Goal: Navigation & Orientation: Find specific page/section

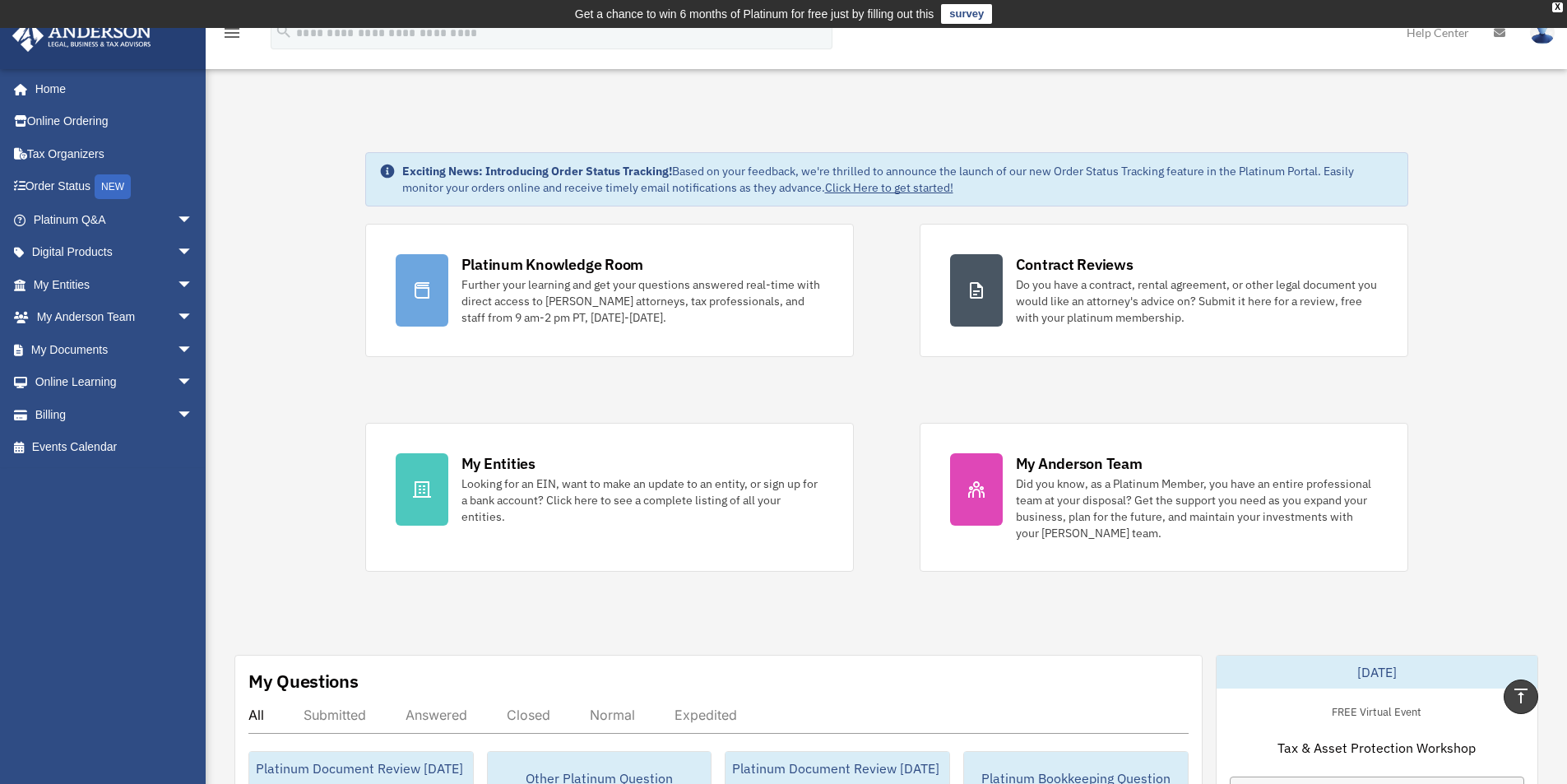
scroll to position [576, 0]
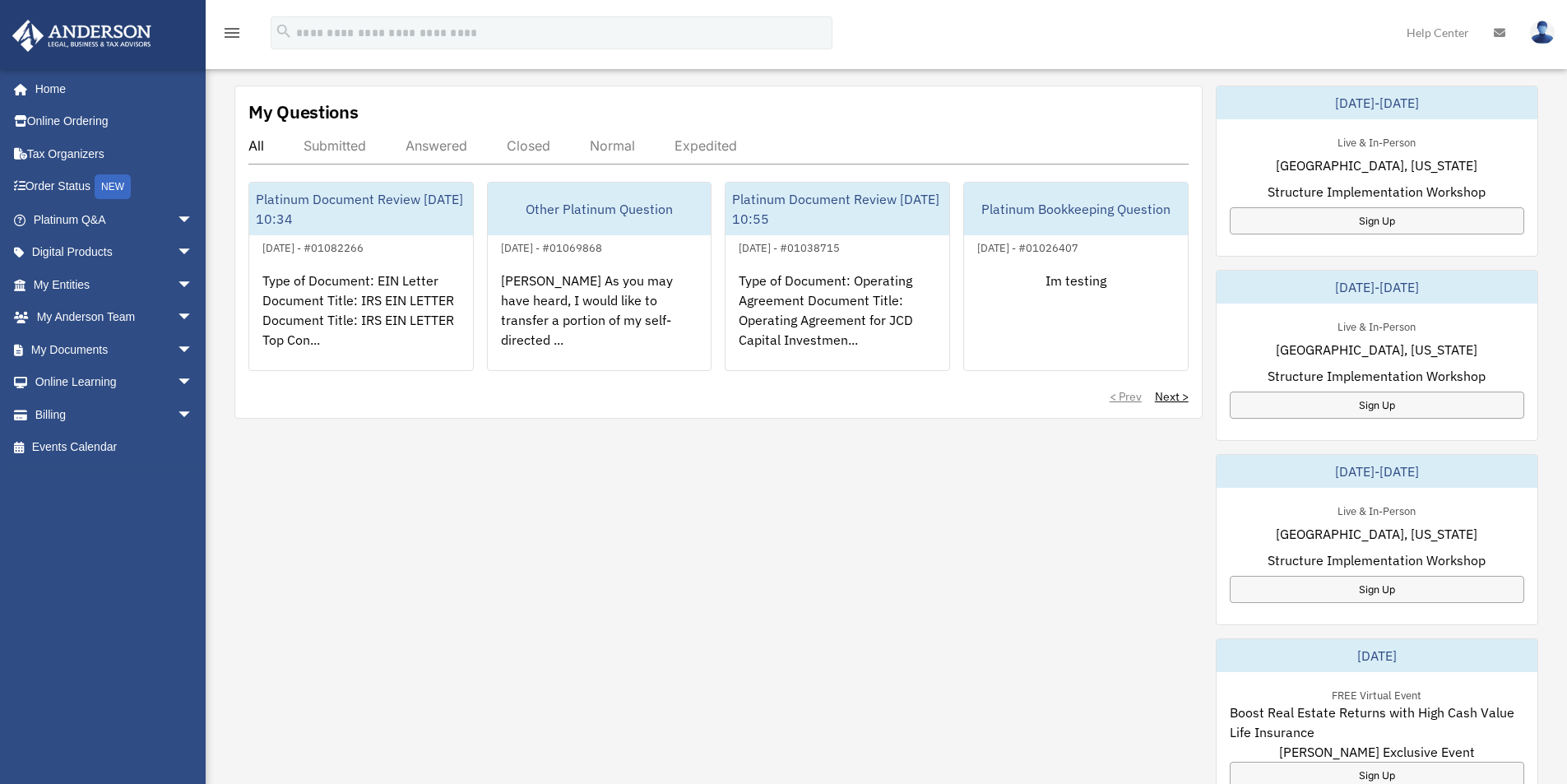
scroll to position [576, 0]
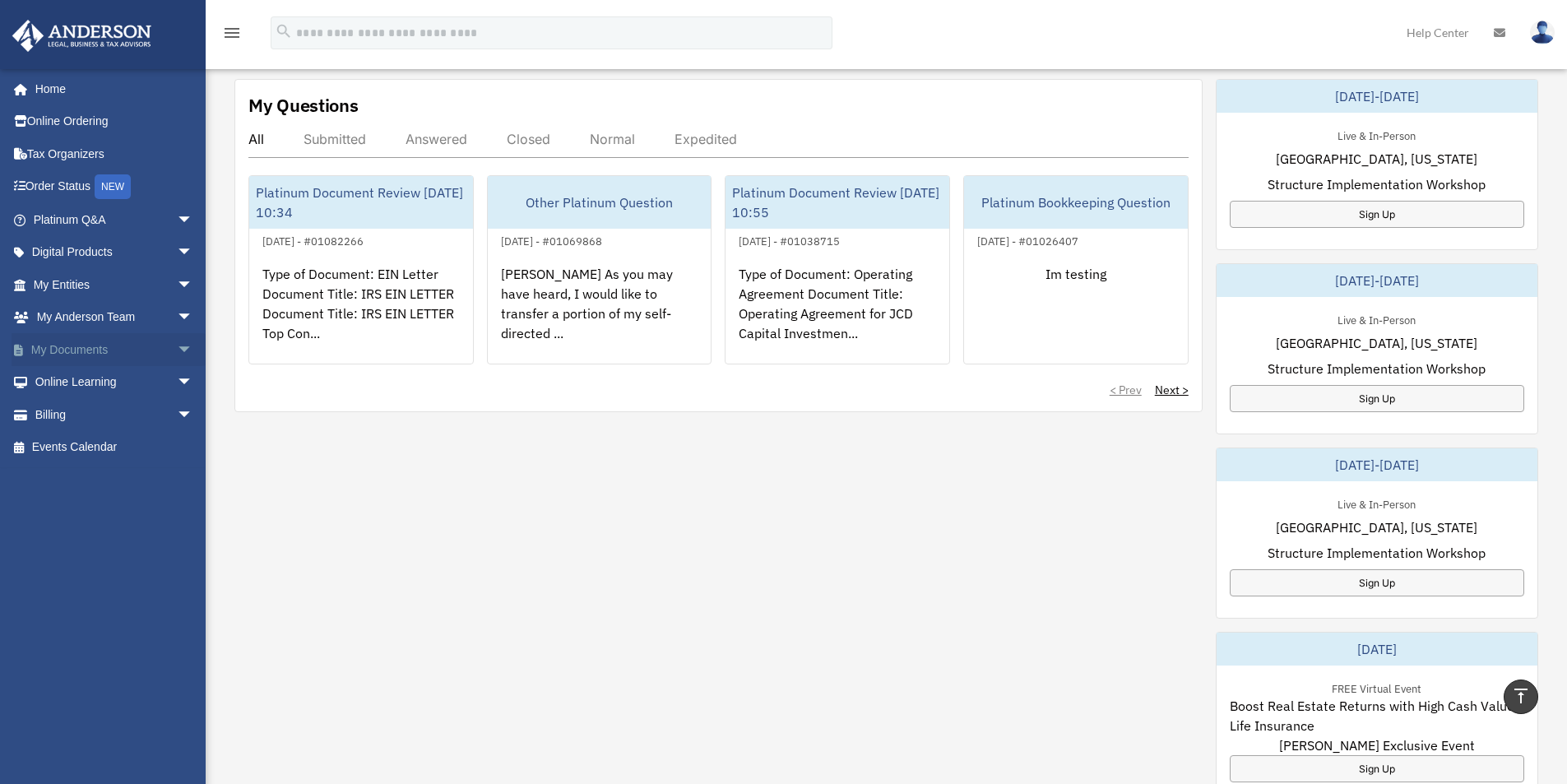
click at [177, 344] on span "arrow_drop_down" at bounding box center [194, 349] width 33 height 34
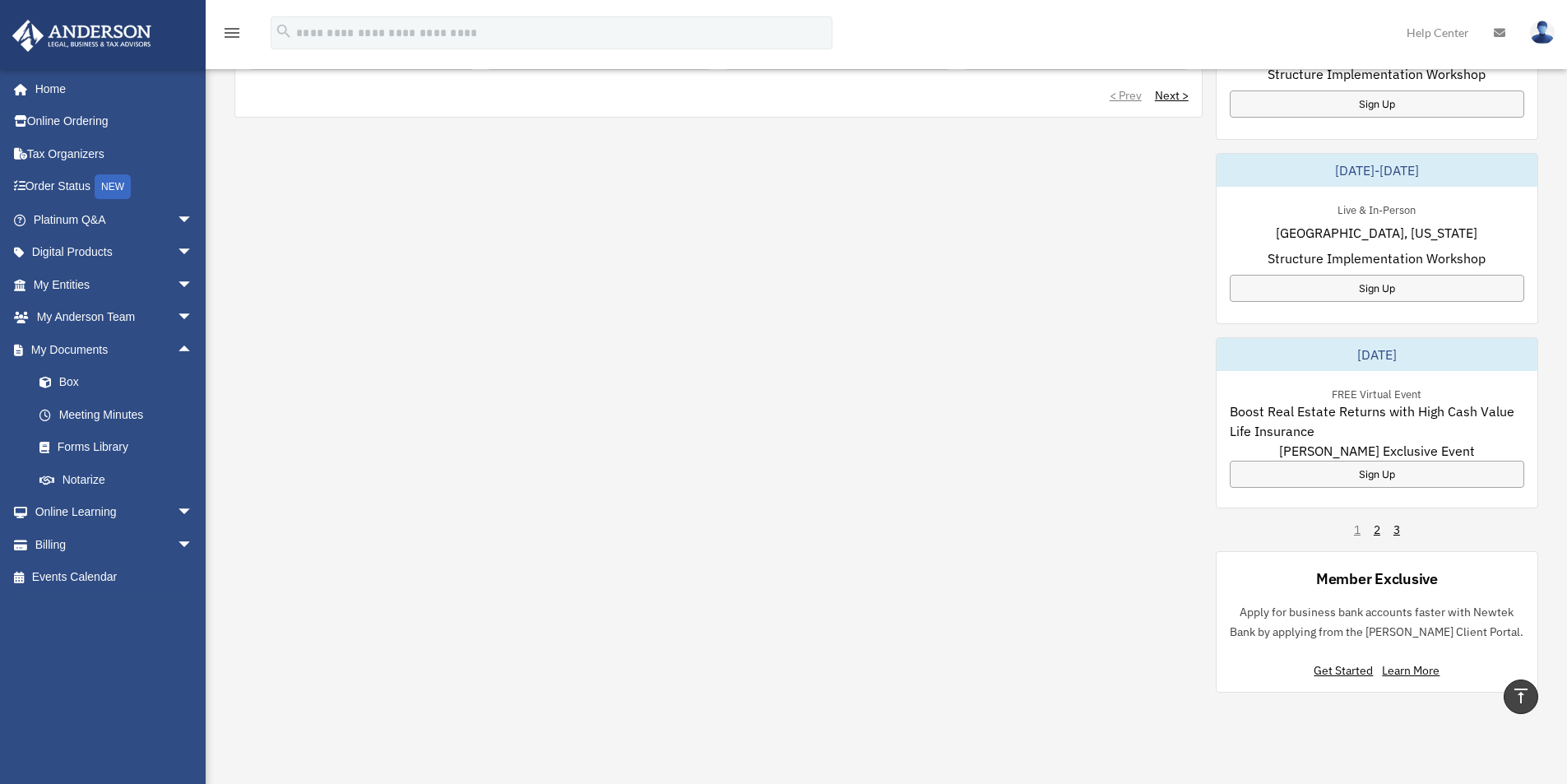
scroll to position [904, 0]
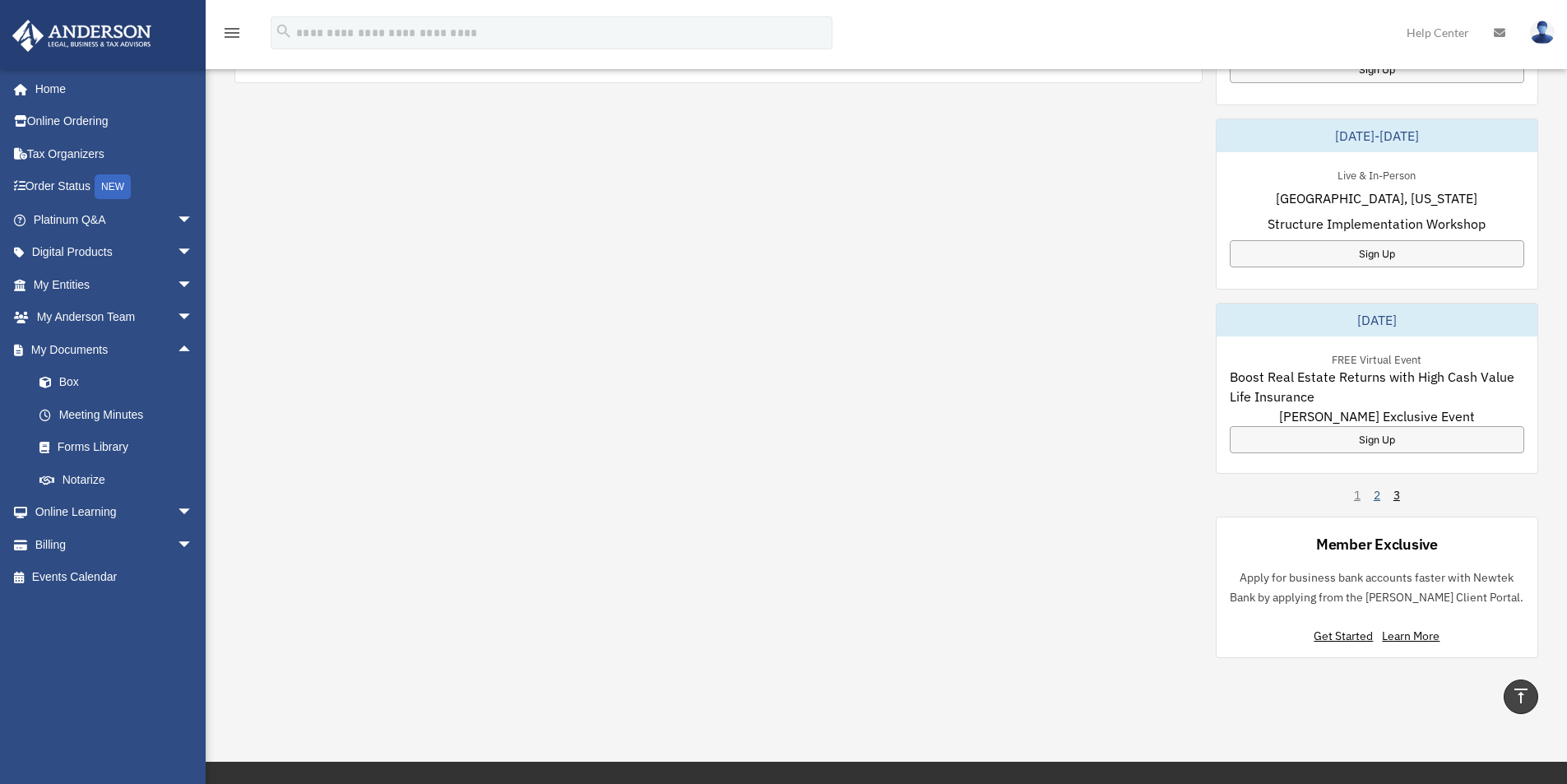
click at [1379, 501] on link "2" at bounding box center [1377, 495] width 6 height 17
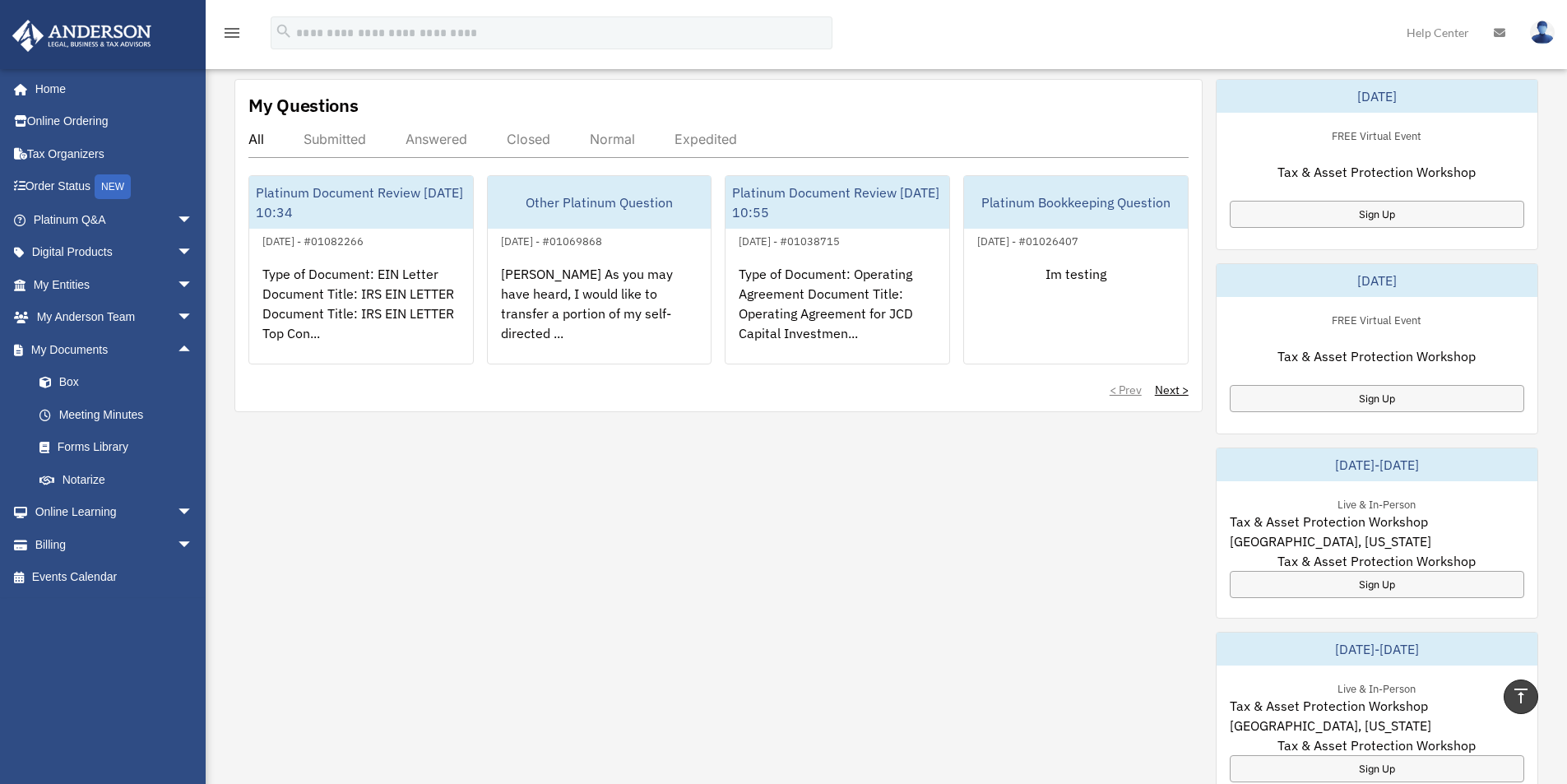
scroll to position [493, 0]
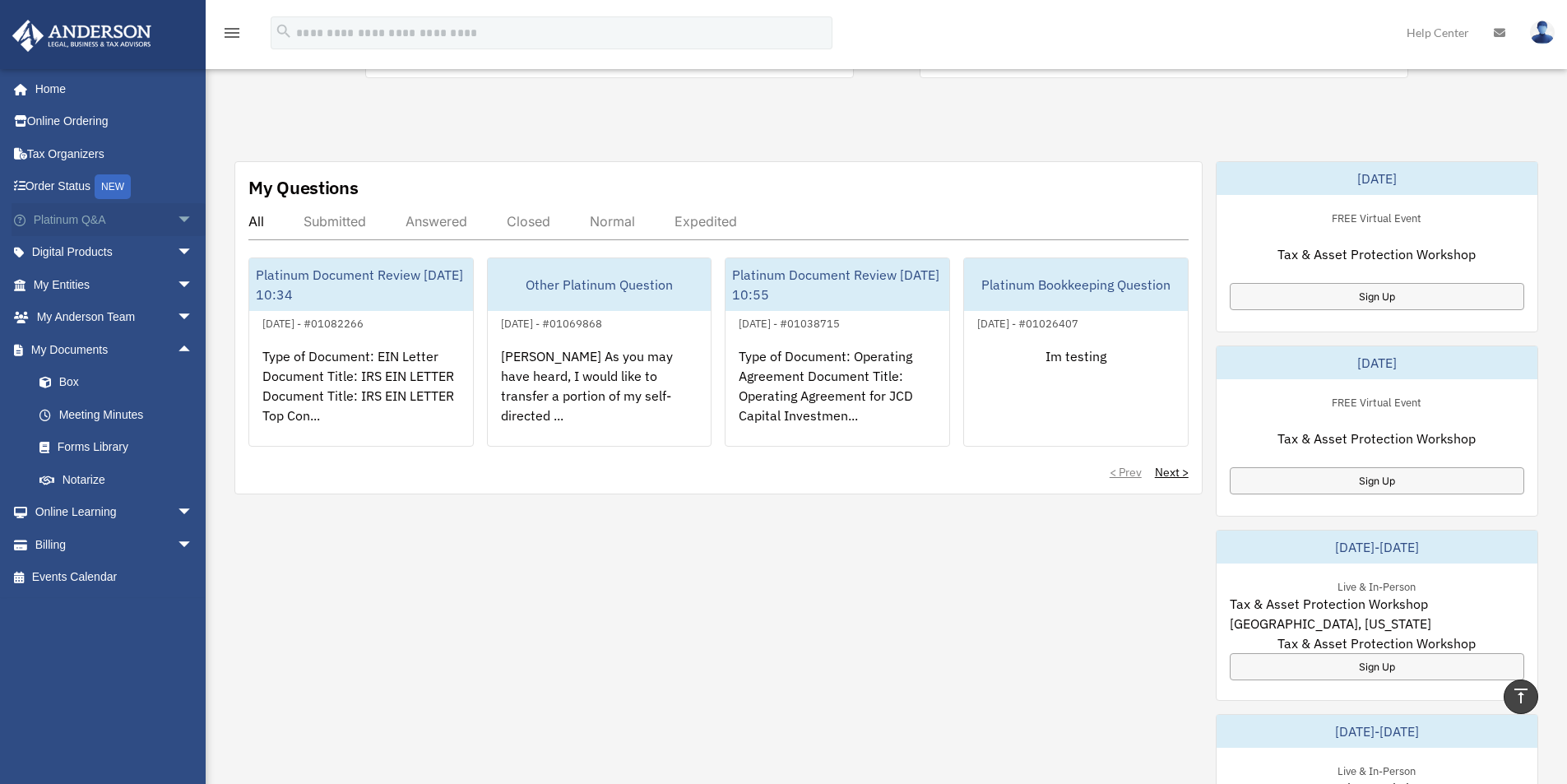
click at [177, 215] on span "arrow_drop_down" at bounding box center [194, 219] width 33 height 34
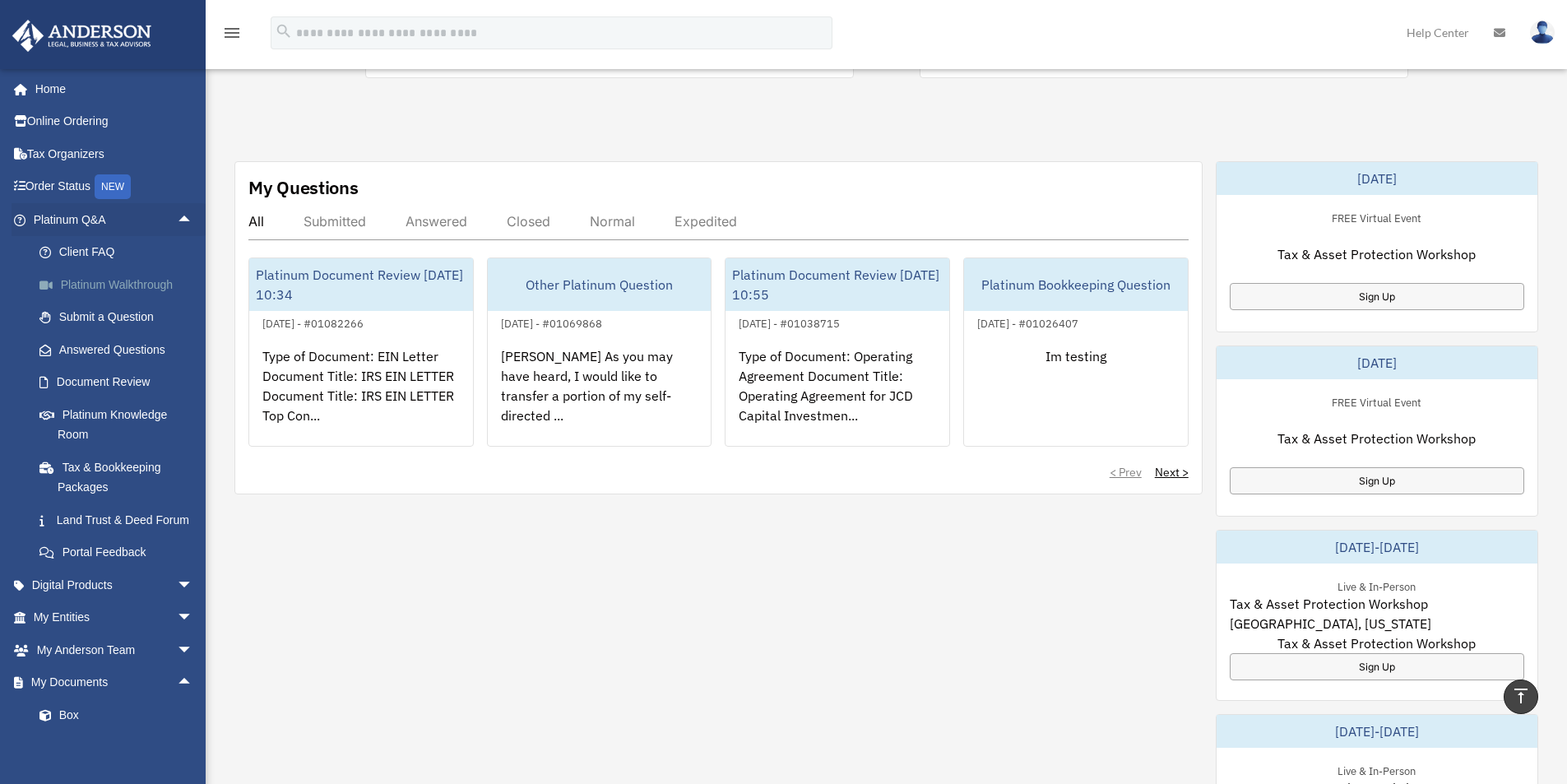
click at [135, 284] on link "Platinum Walkthrough" at bounding box center [120, 284] width 195 height 33
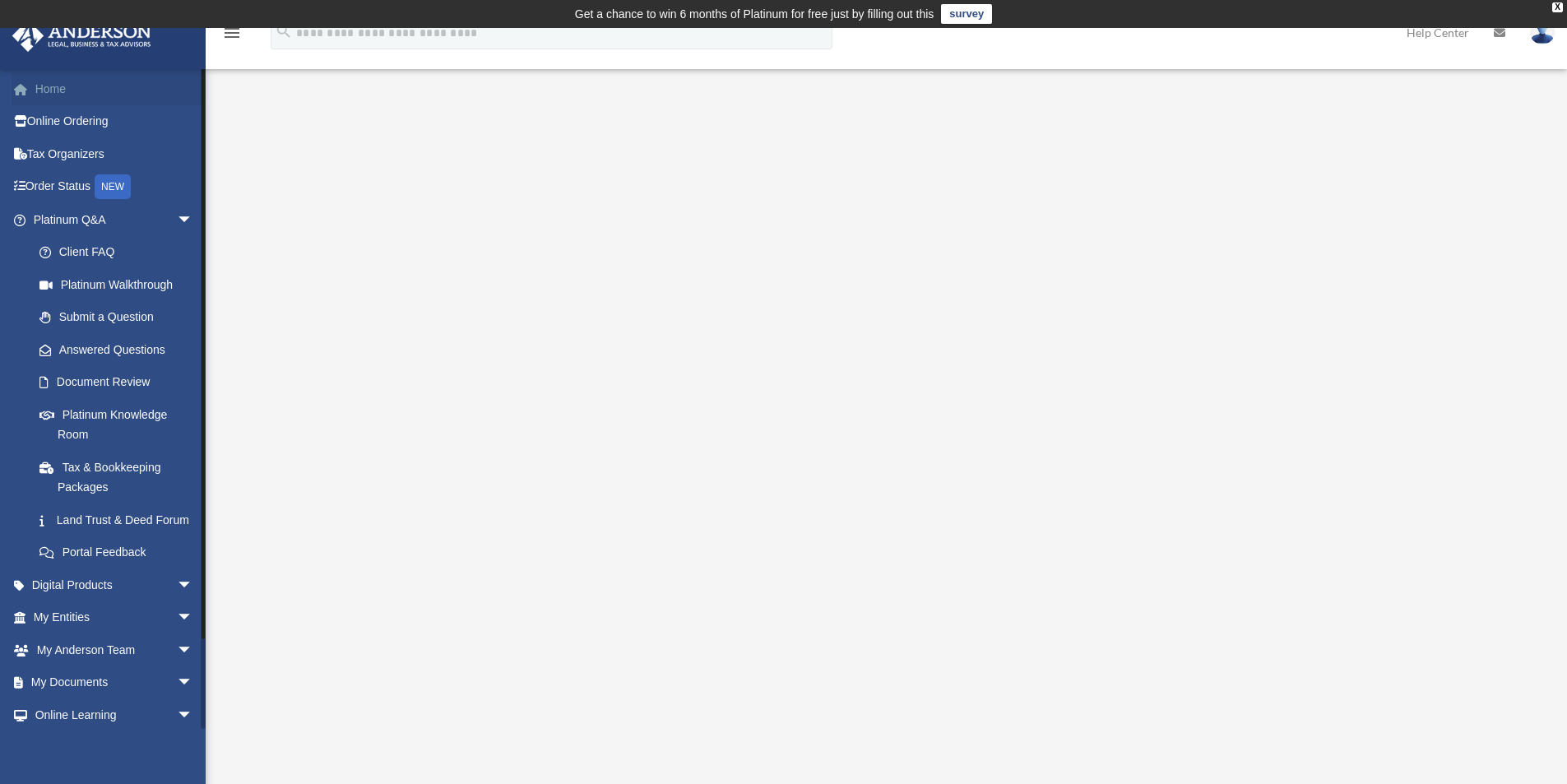
drag, startPoint x: 83, startPoint y: 94, endPoint x: 70, endPoint y: 90, distance: 13.6
click at [83, 94] on link "Home" at bounding box center [115, 89] width 206 height 33
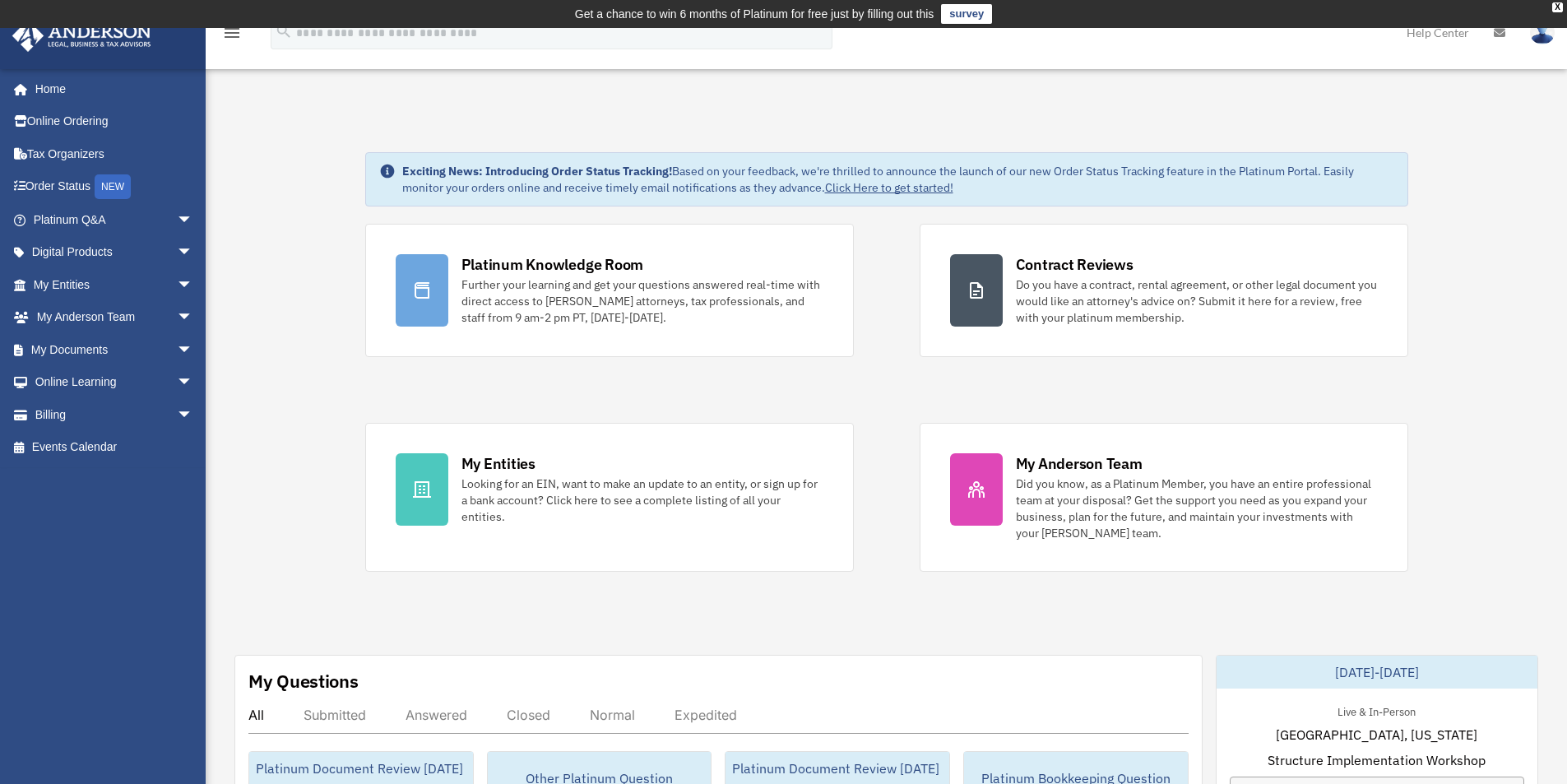
scroll to position [493, 0]
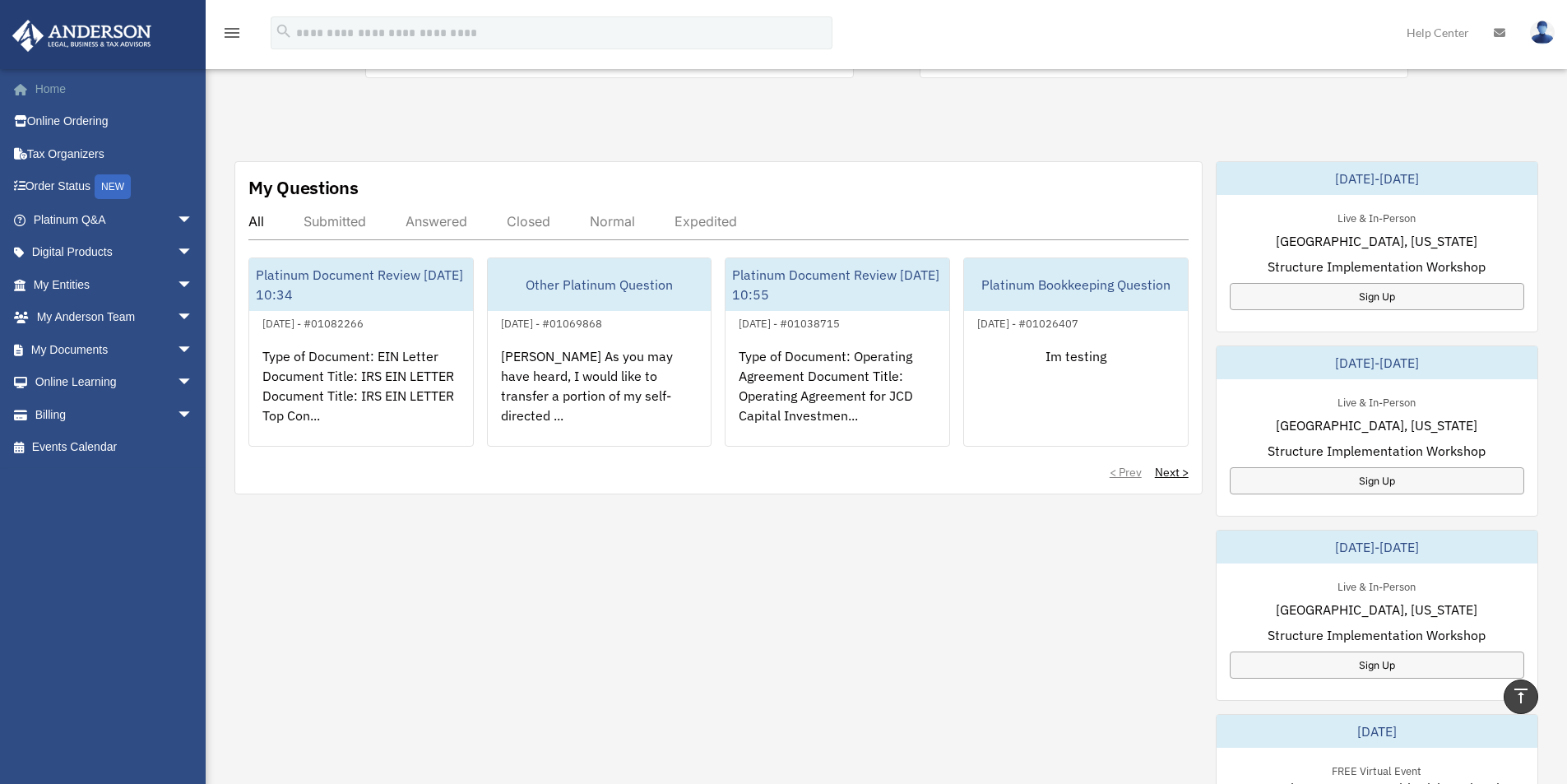
click at [71, 91] on link "Home" at bounding box center [115, 89] width 206 height 33
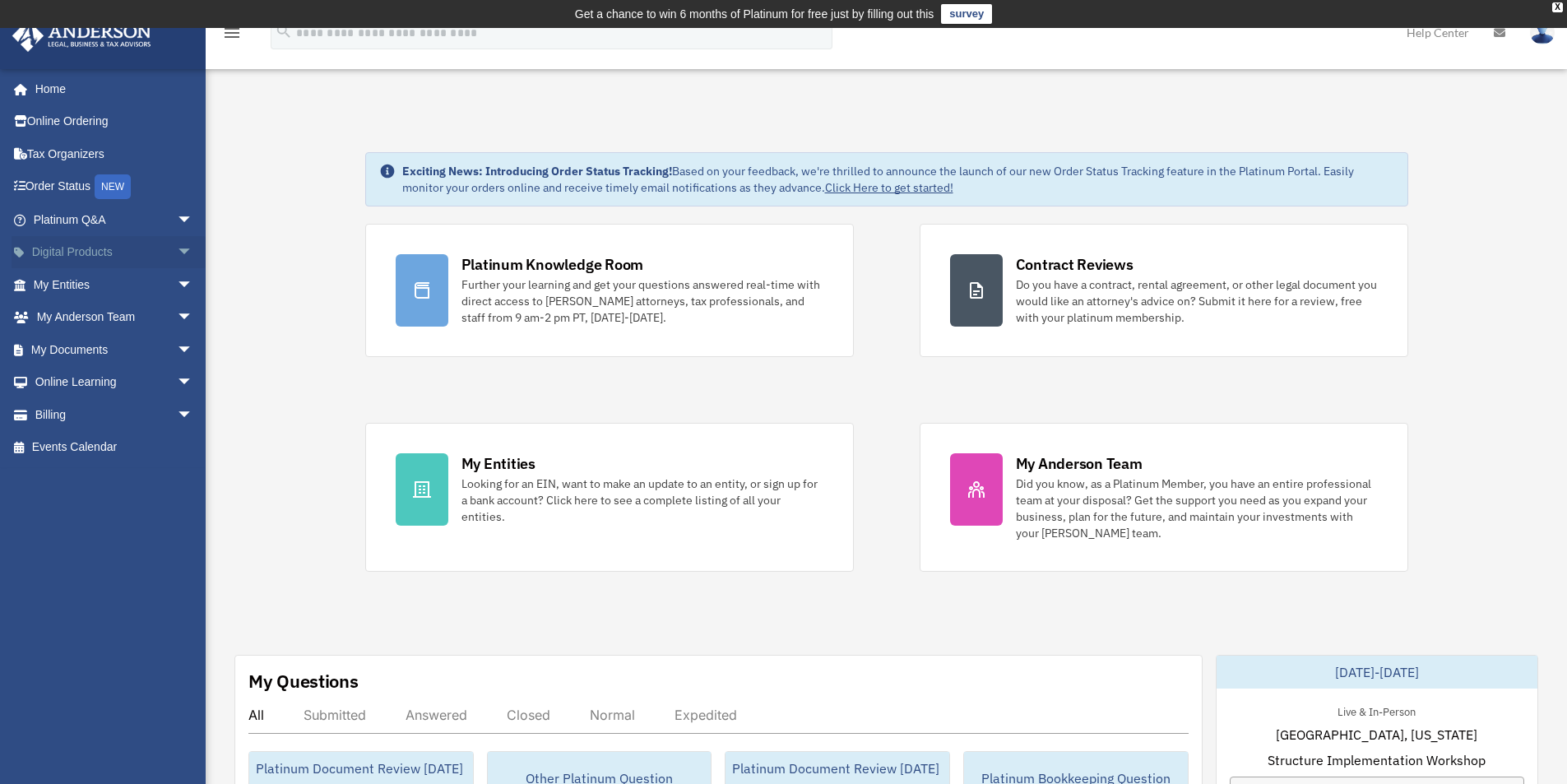
click at [179, 245] on span "arrow_drop_down" at bounding box center [194, 252] width 33 height 34
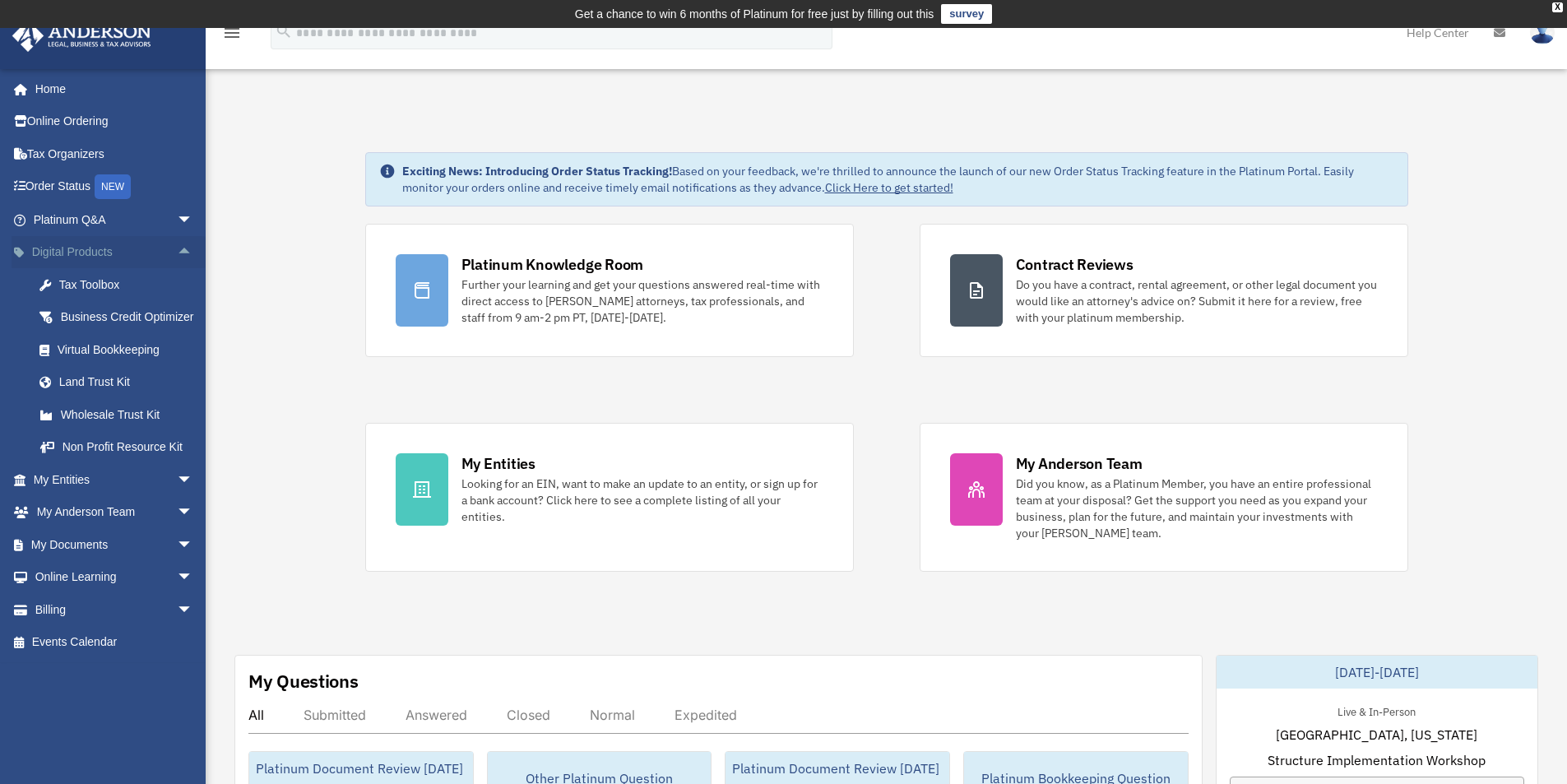
click at [179, 245] on span "arrow_drop_up" at bounding box center [194, 252] width 33 height 34
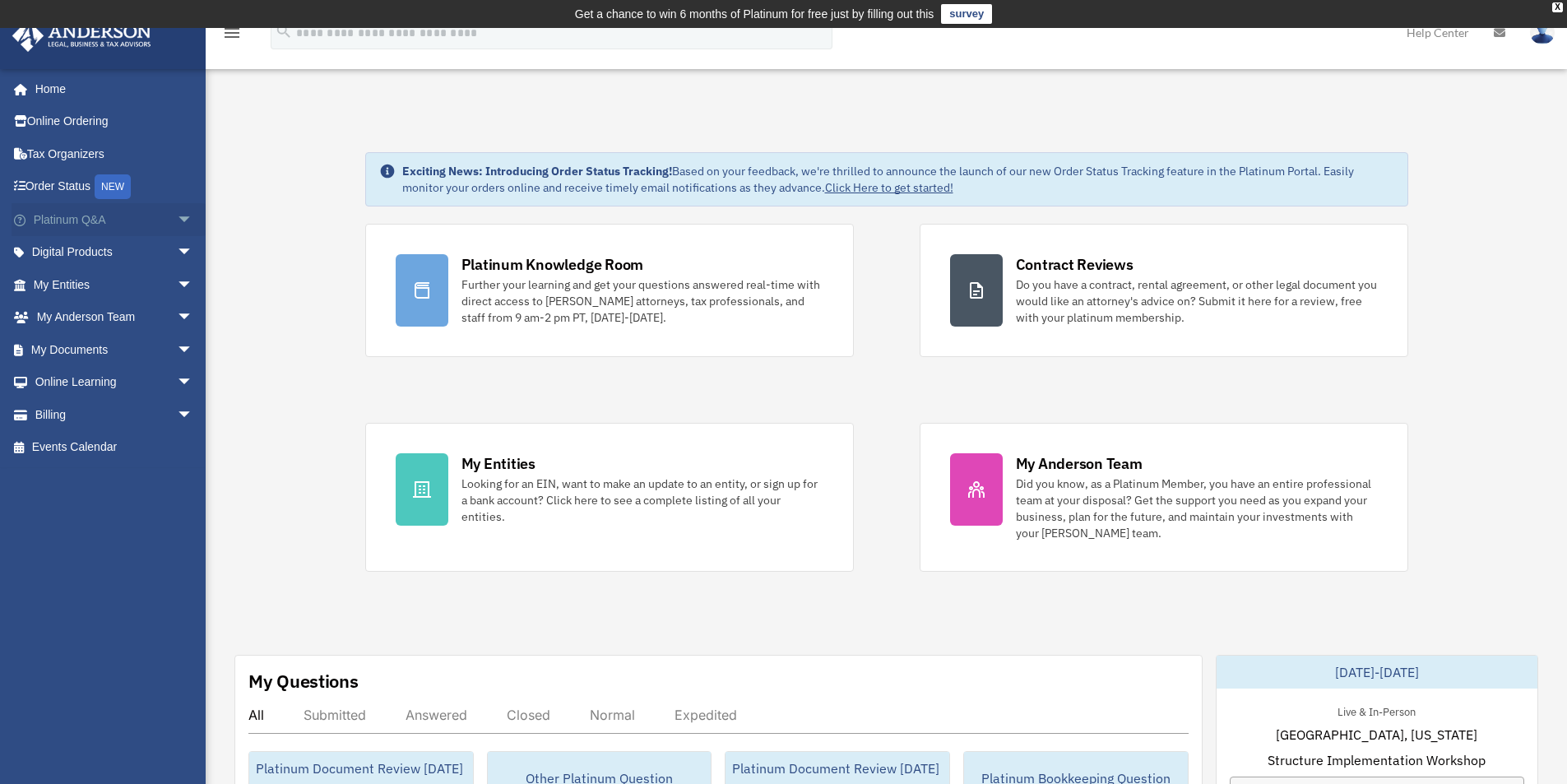
click at [177, 216] on span "arrow_drop_down" at bounding box center [194, 219] width 33 height 34
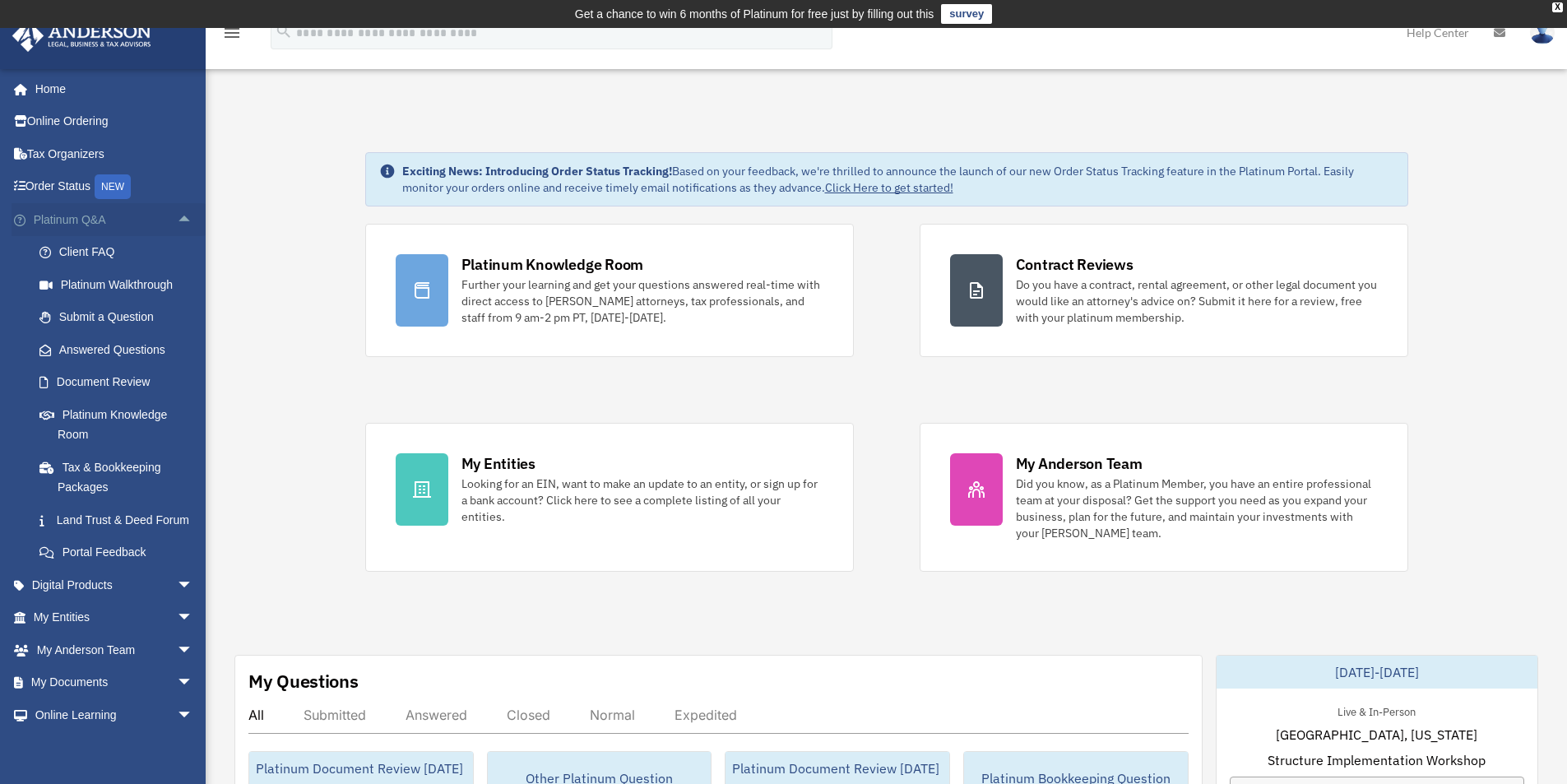
click at [177, 216] on span "arrow_drop_up" at bounding box center [194, 219] width 33 height 34
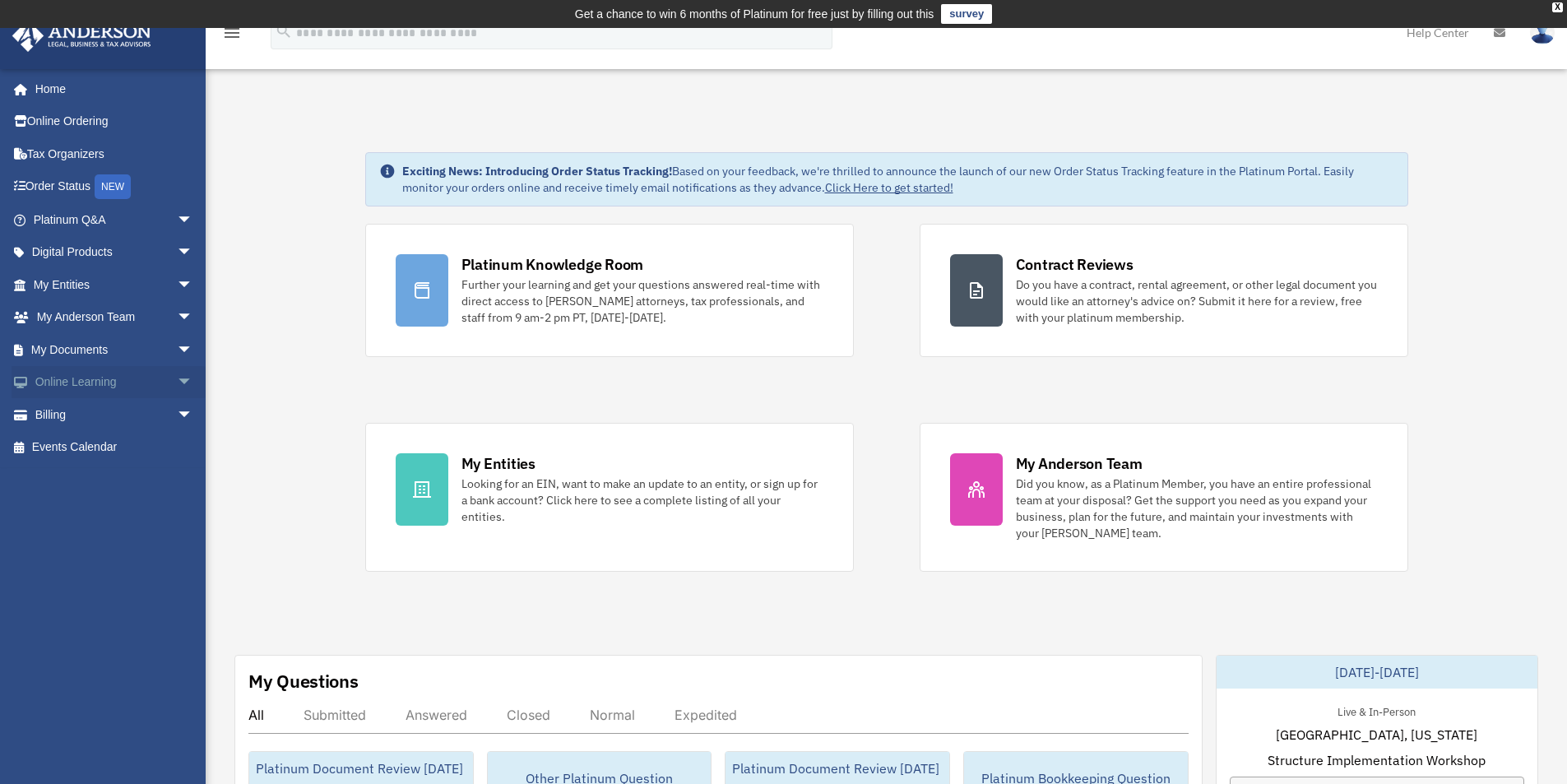
click at [177, 379] on span "arrow_drop_down" at bounding box center [194, 382] width 33 height 34
click at [177, 379] on span "arrow_drop_up" at bounding box center [194, 382] width 33 height 34
click at [177, 406] on span "arrow_drop_down" at bounding box center [194, 414] width 33 height 34
click at [177, 406] on span "arrow_drop_up" at bounding box center [194, 414] width 33 height 34
click at [177, 342] on span "arrow_drop_down" at bounding box center [194, 349] width 33 height 34
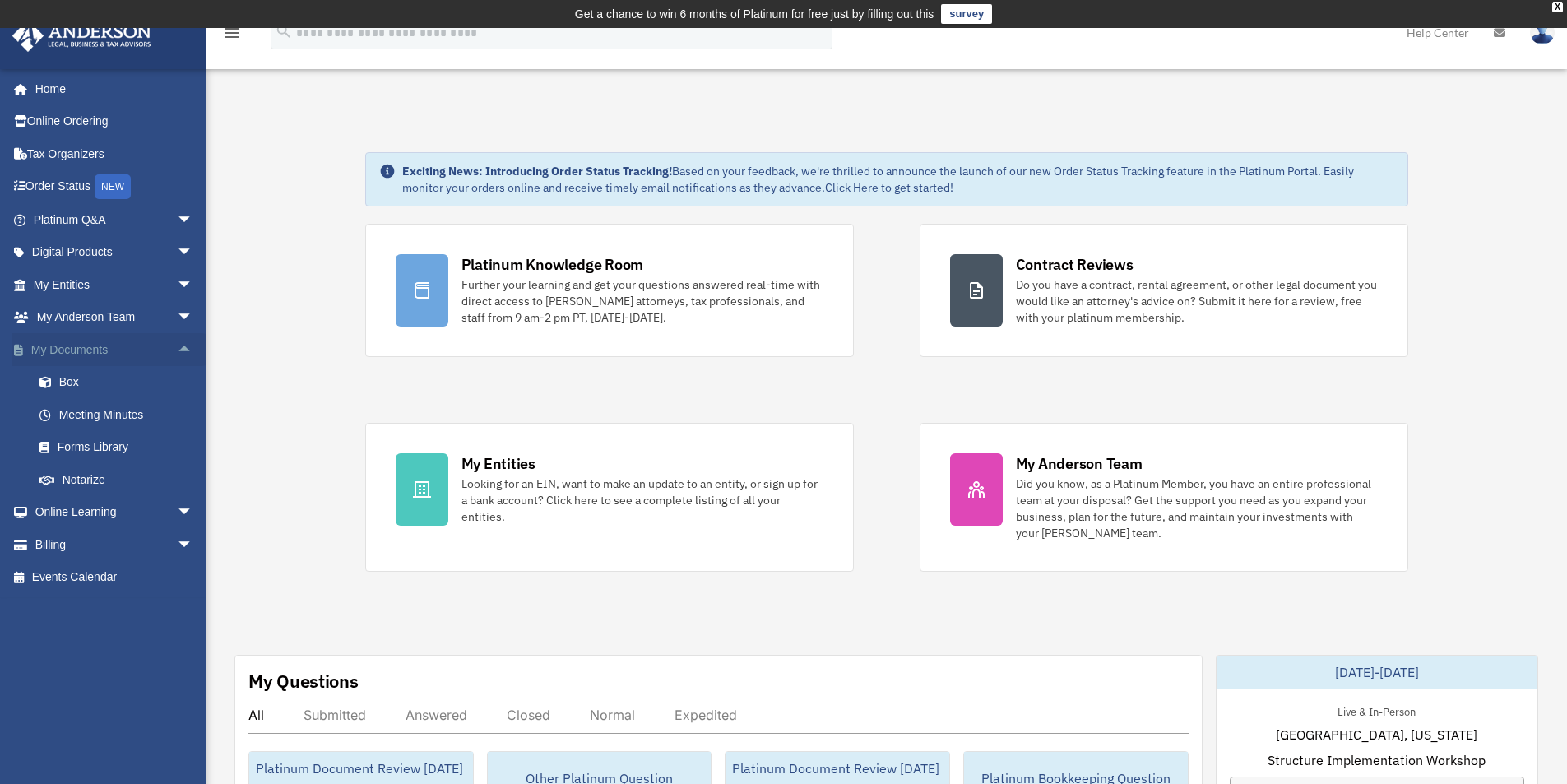
click at [177, 342] on span "arrow_drop_up" at bounding box center [194, 349] width 33 height 34
click at [179, 315] on span "arrow_drop_down" at bounding box center [194, 317] width 33 height 34
click at [179, 315] on span "arrow_drop_up" at bounding box center [194, 317] width 33 height 34
click at [177, 287] on span "arrow_drop_down" at bounding box center [194, 284] width 33 height 34
click at [177, 287] on span "arrow_drop_up" at bounding box center [194, 284] width 33 height 34
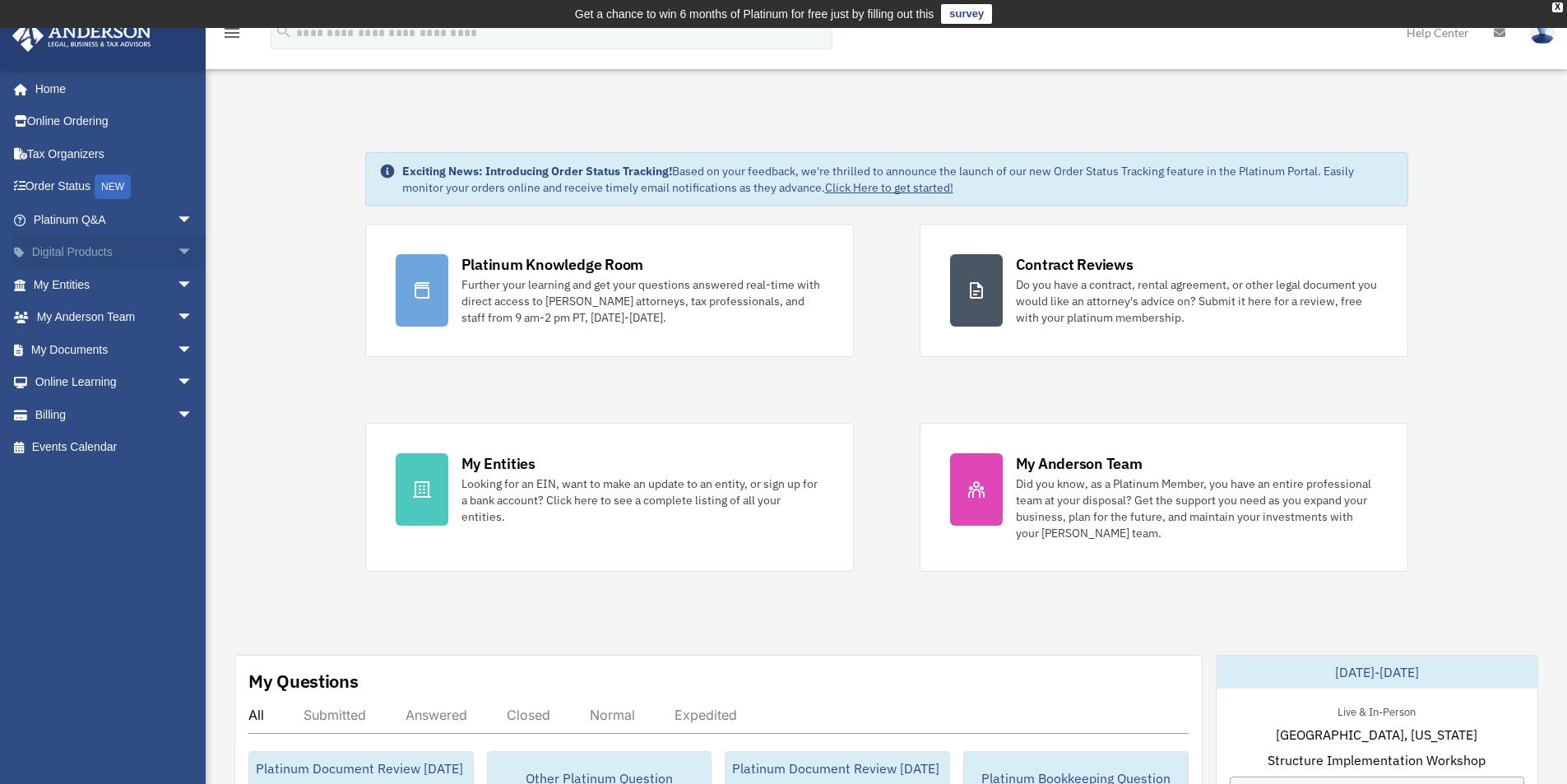
click at [177, 251] on span "arrow_drop_down" at bounding box center [194, 252] width 33 height 34
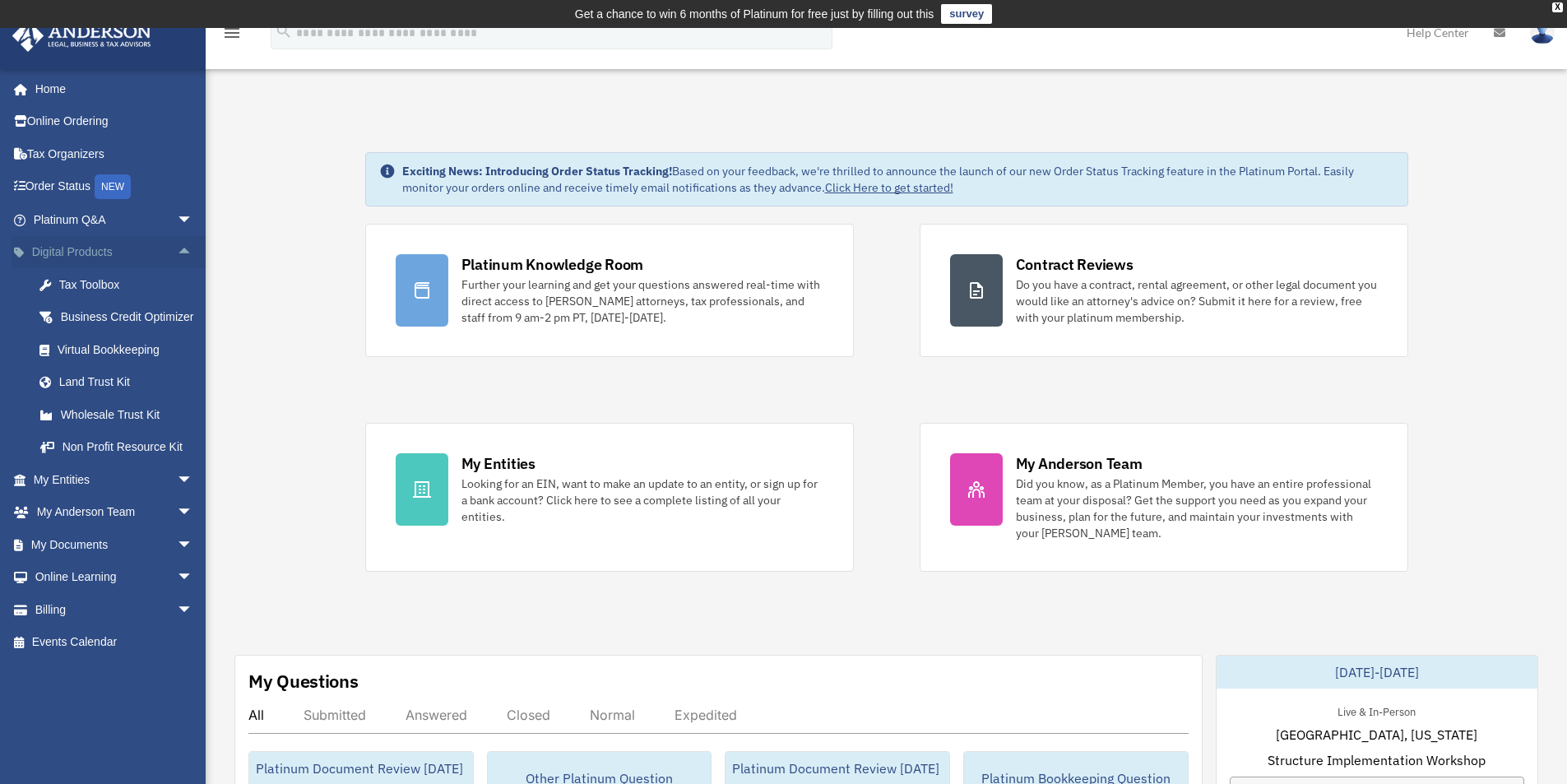
click at [177, 251] on span "arrow_drop_up" at bounding box center [194, 252] width 33 height 34
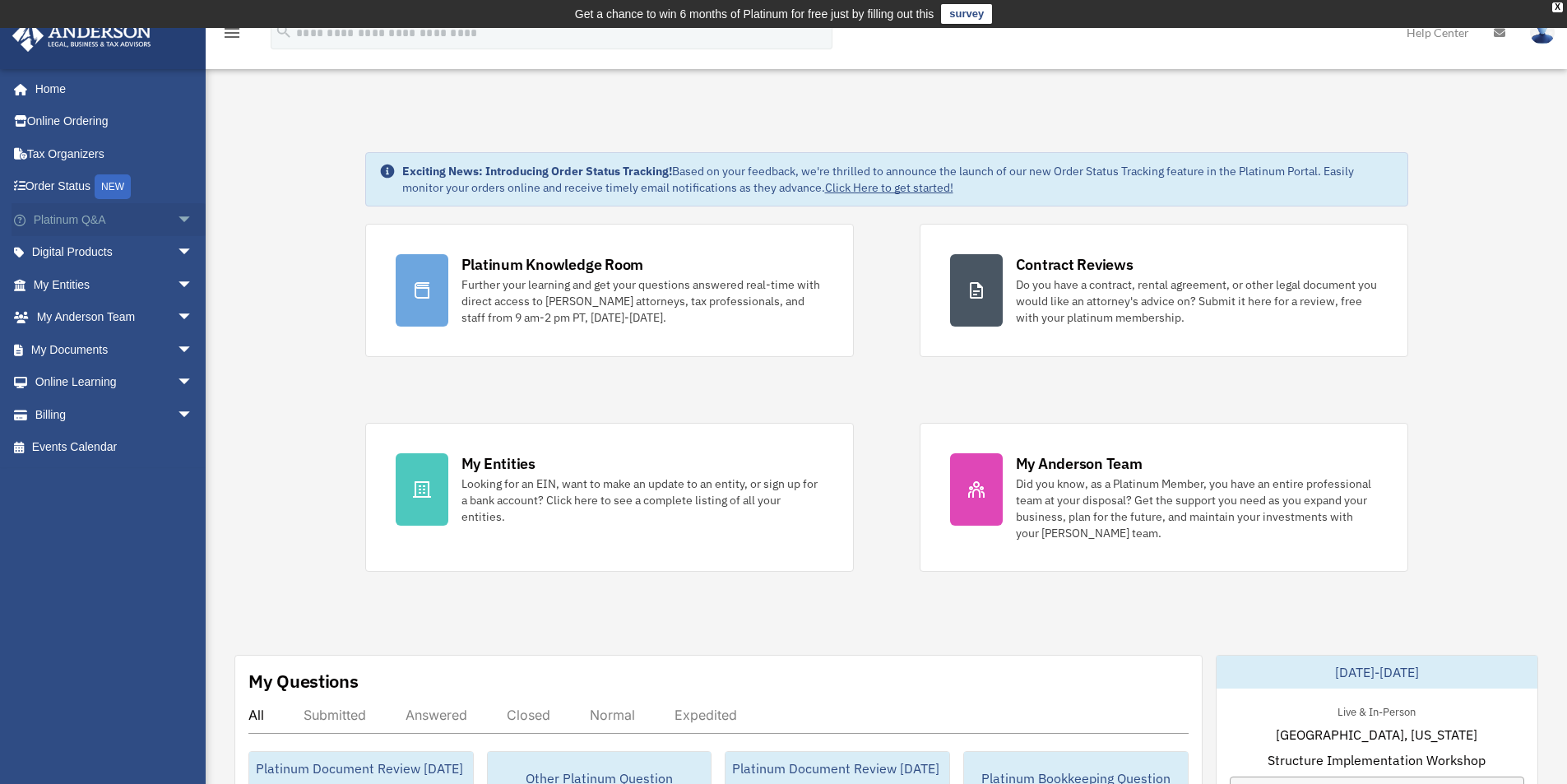
click at [177, 211] on span "arrow_drop_down" at bounding box center [194, 219] width 33 height 34
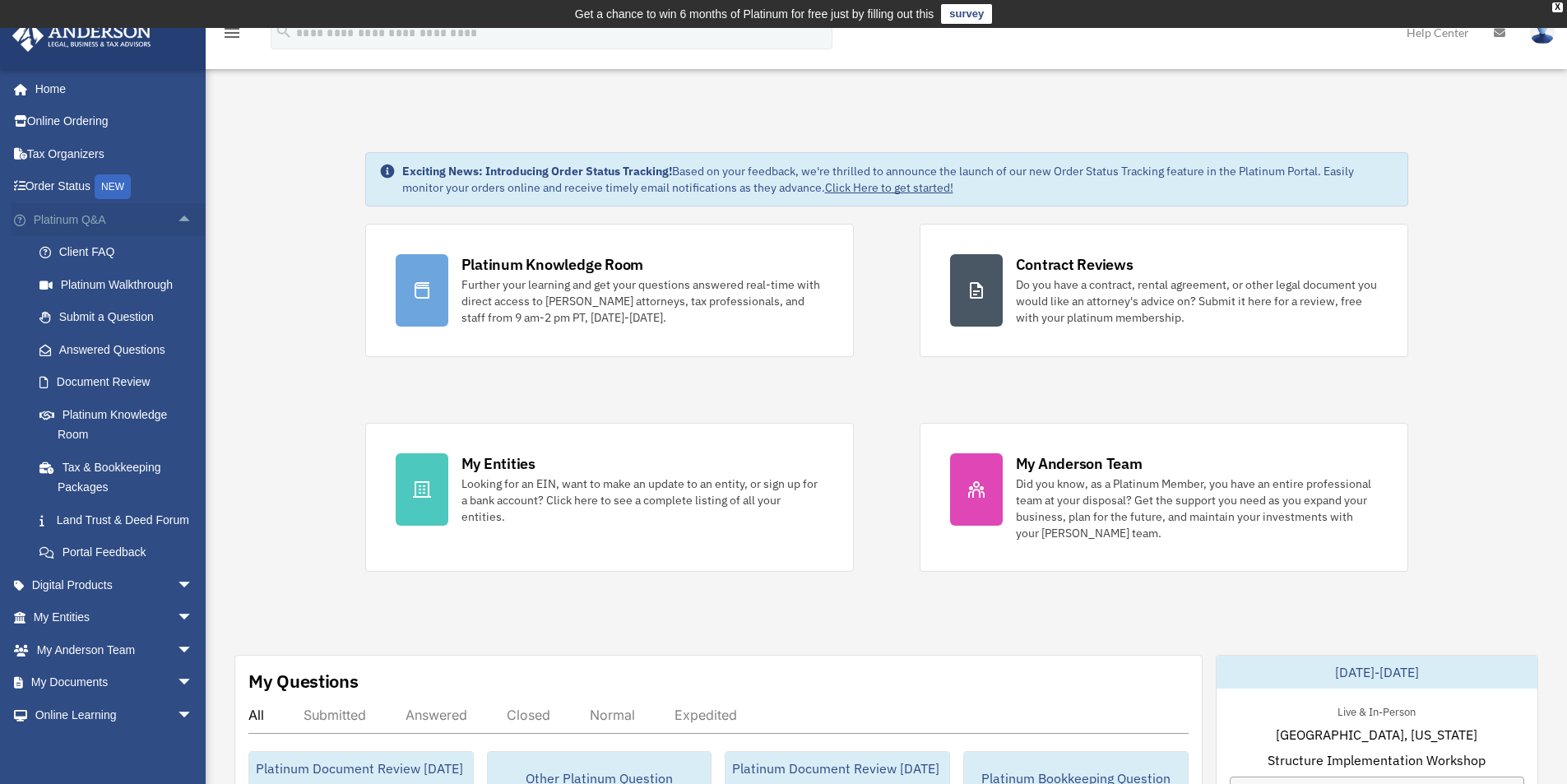
click at [177, 211] on span "arrow_drop_up" at bounding box center [194, 219] width 33 height 34
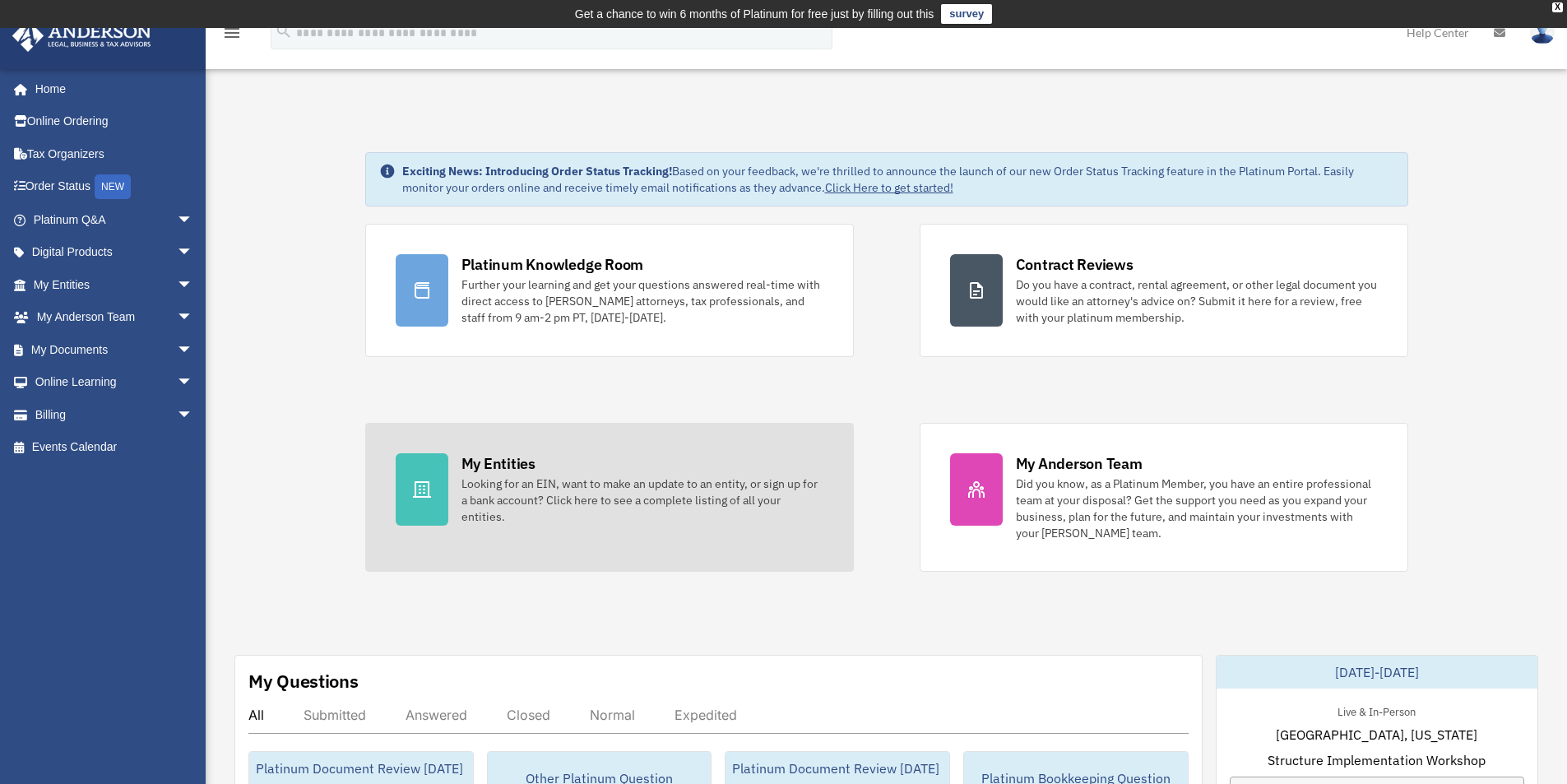
click at [579, 457] on div "My Entities Looking for an EIN, want to make an update to an entity, or sign up…" at bounding box center [642, 489] width 362 height 72
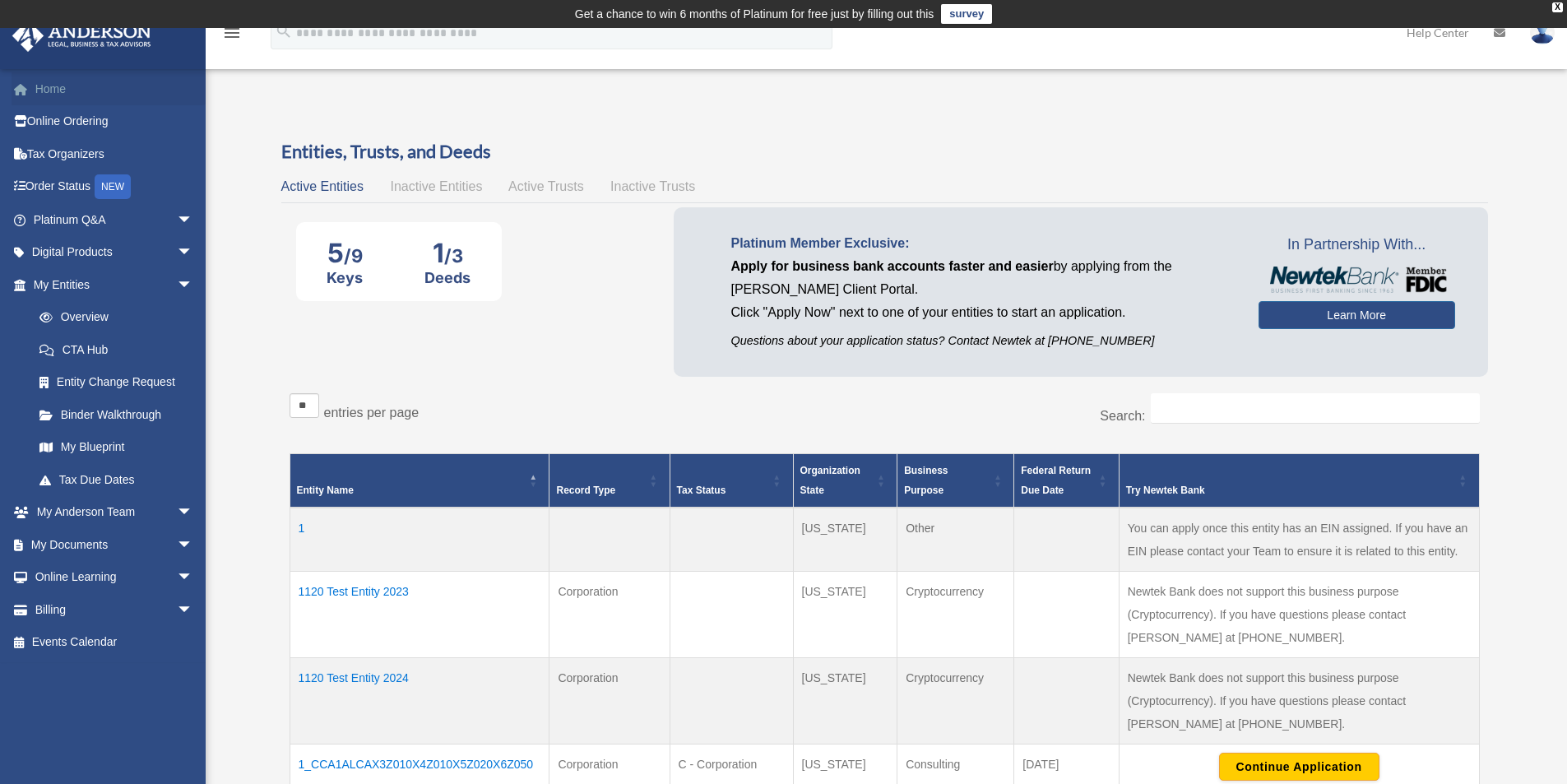
click at [59, 92] on link "Home" at bounding box center [115, 89] width 206 height 33
